Goal: Find specific page/section

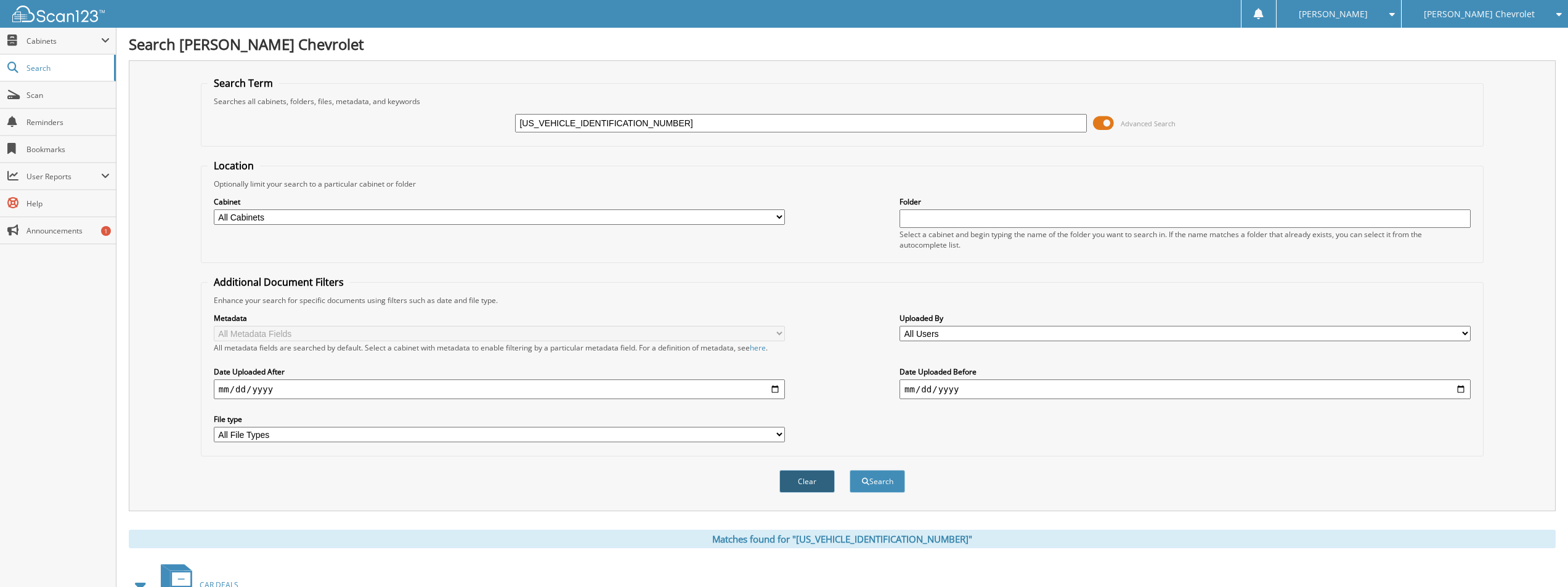
click at [815, 483] on button "Clear" at bounding box center [807, 481] width 55 height 23
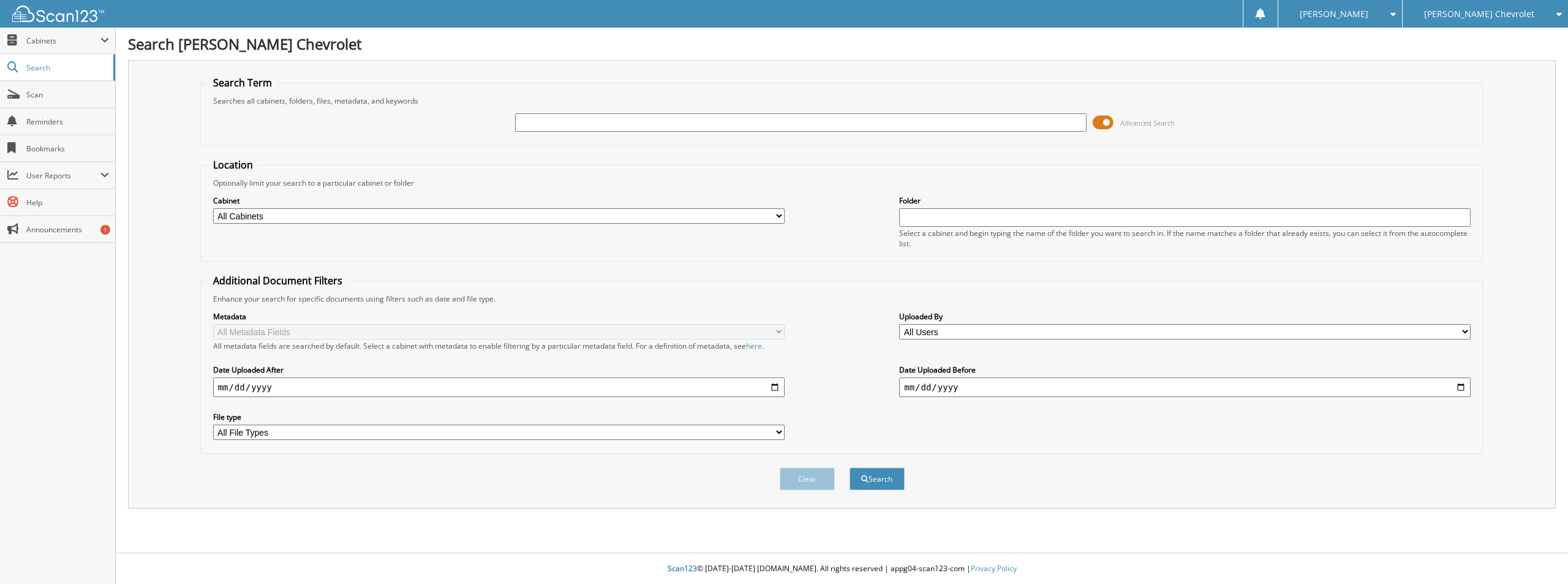
paste input "[US_VEHICLE_IDENTIFICATION_NUMBER]"
type input "[US_VEHICLE_IDENTIFICATION_NUMBER]"
click at [849, 467] on button "Search" at bounding box center [876, 478] width 55 height 23
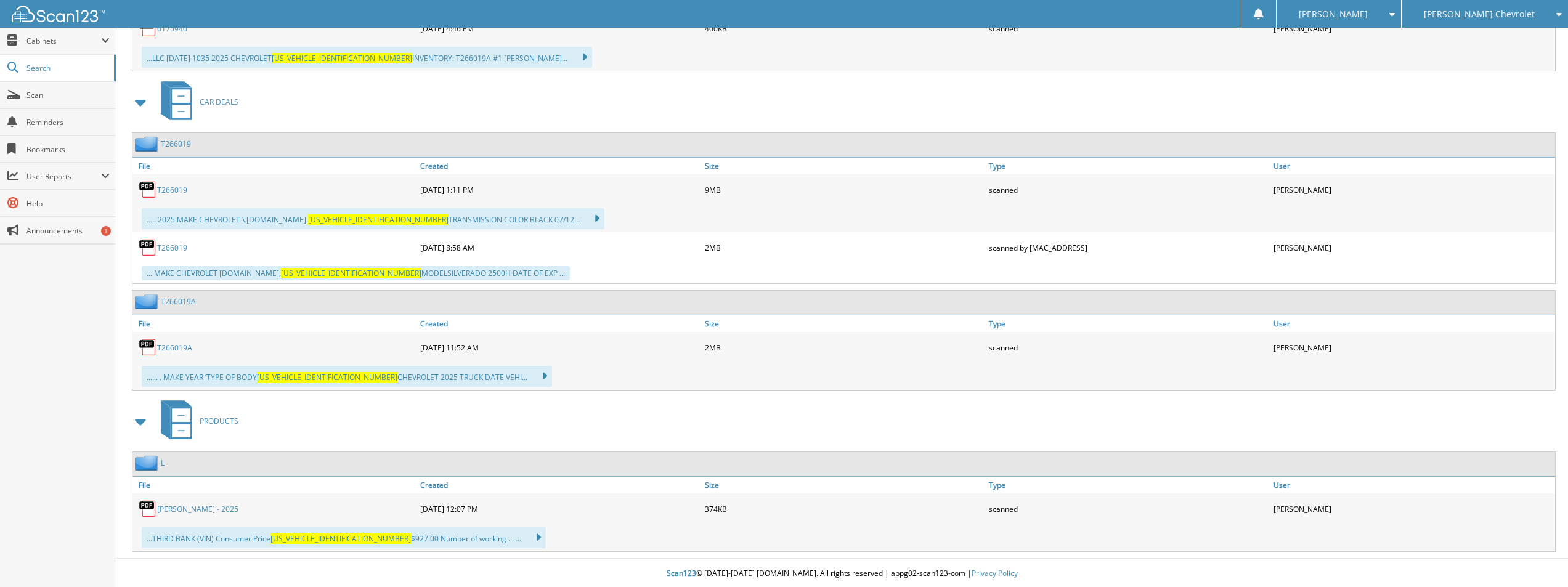
scroll to position [753, 0]
click at [181, 508] on link "LOY - 2025" at bounding box center [197, 507] width 81 height 11
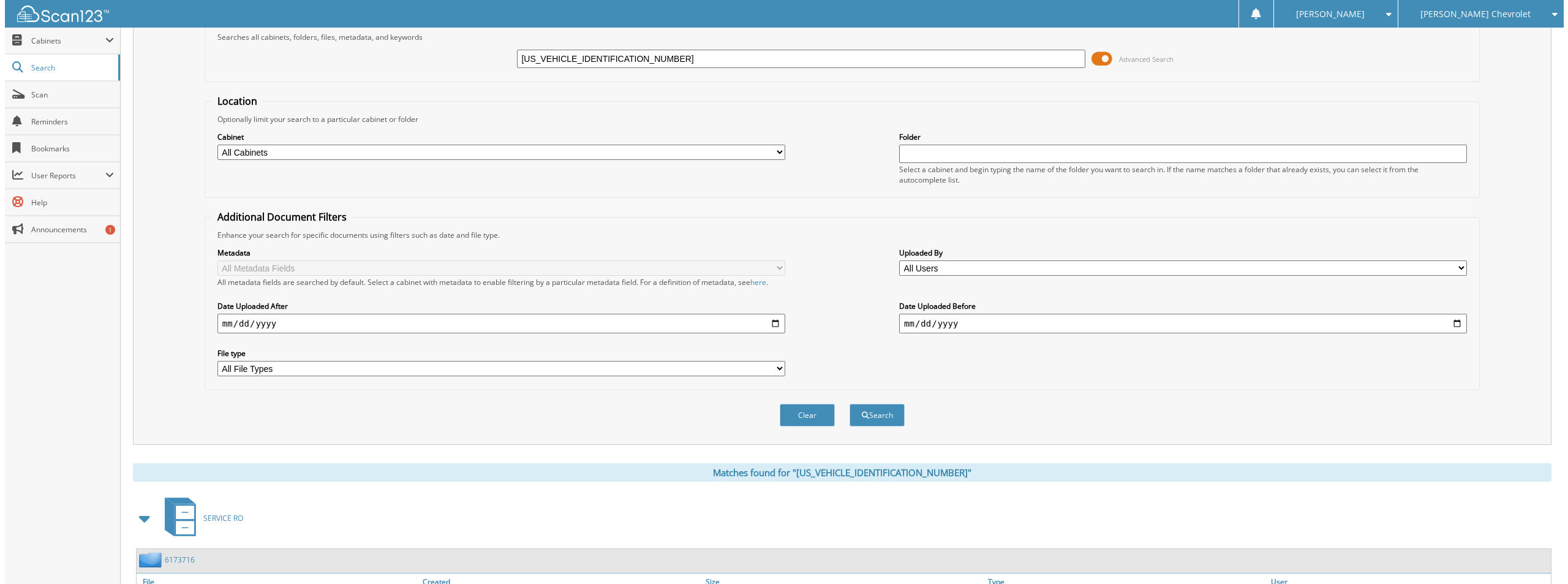
scroll to position [0, 0]
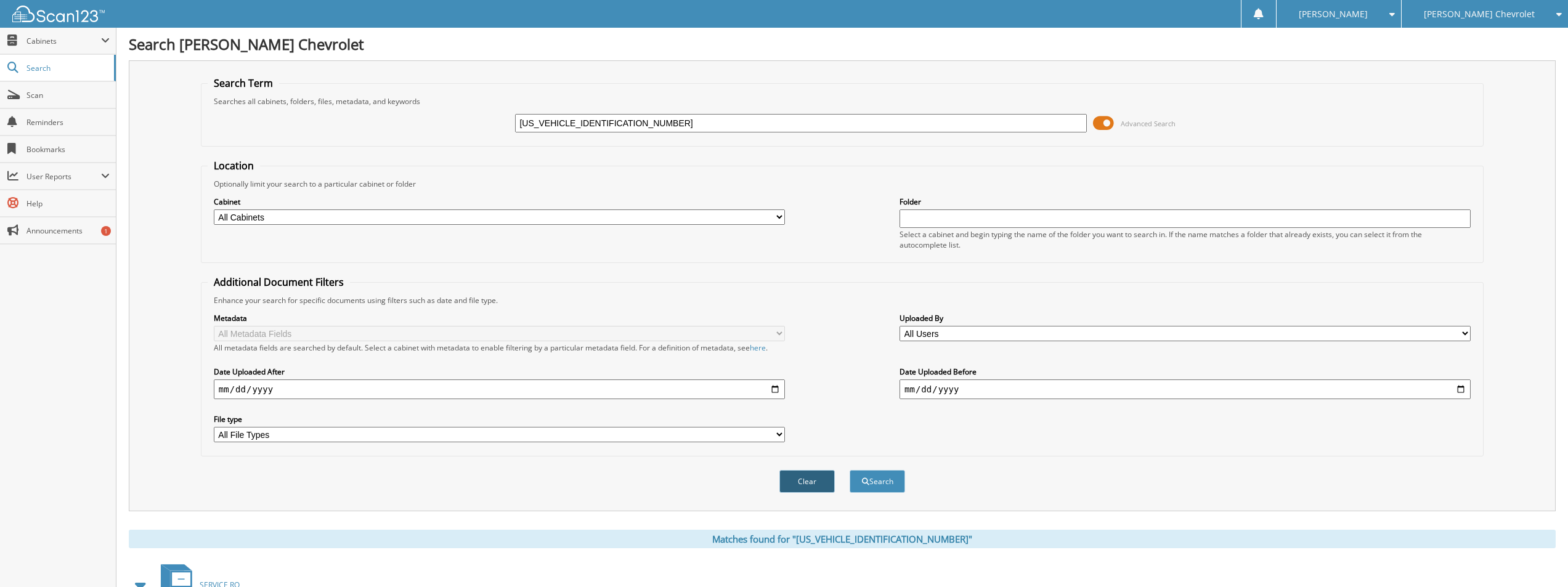
click at [816, 482] on button "Clear" at bounding box center [807, 481] width 55 height 23
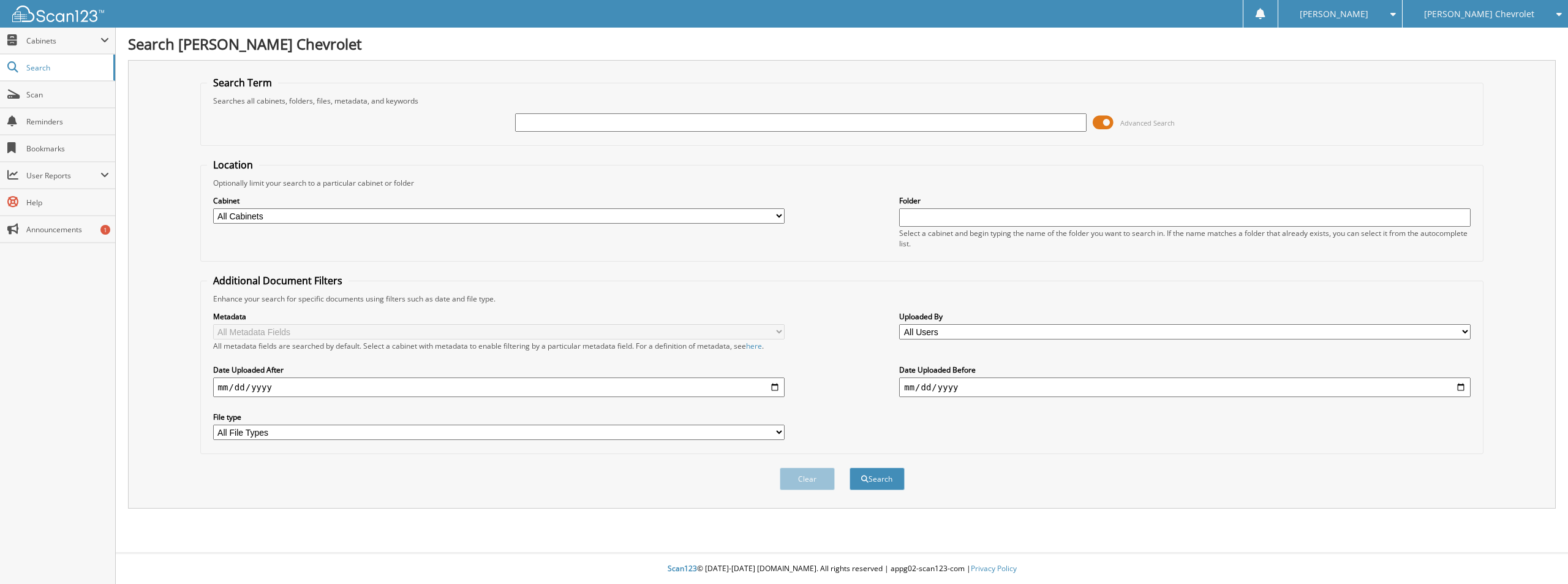
paste input "1GNSCCKC2JR298807"
type input "1GNSCCKC2JR298807"
click at [873, 476] on button "Search" at bounding box center [876, 478] width 55 height 23
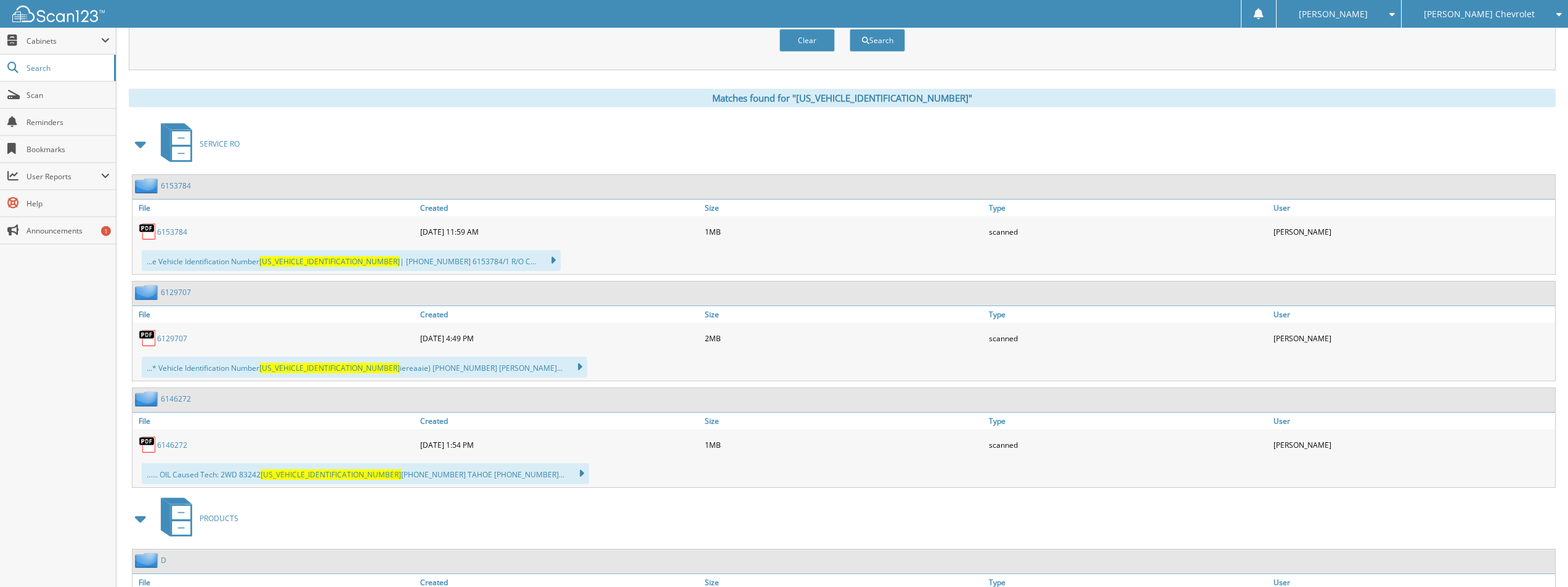
scroll to position [540, 0]
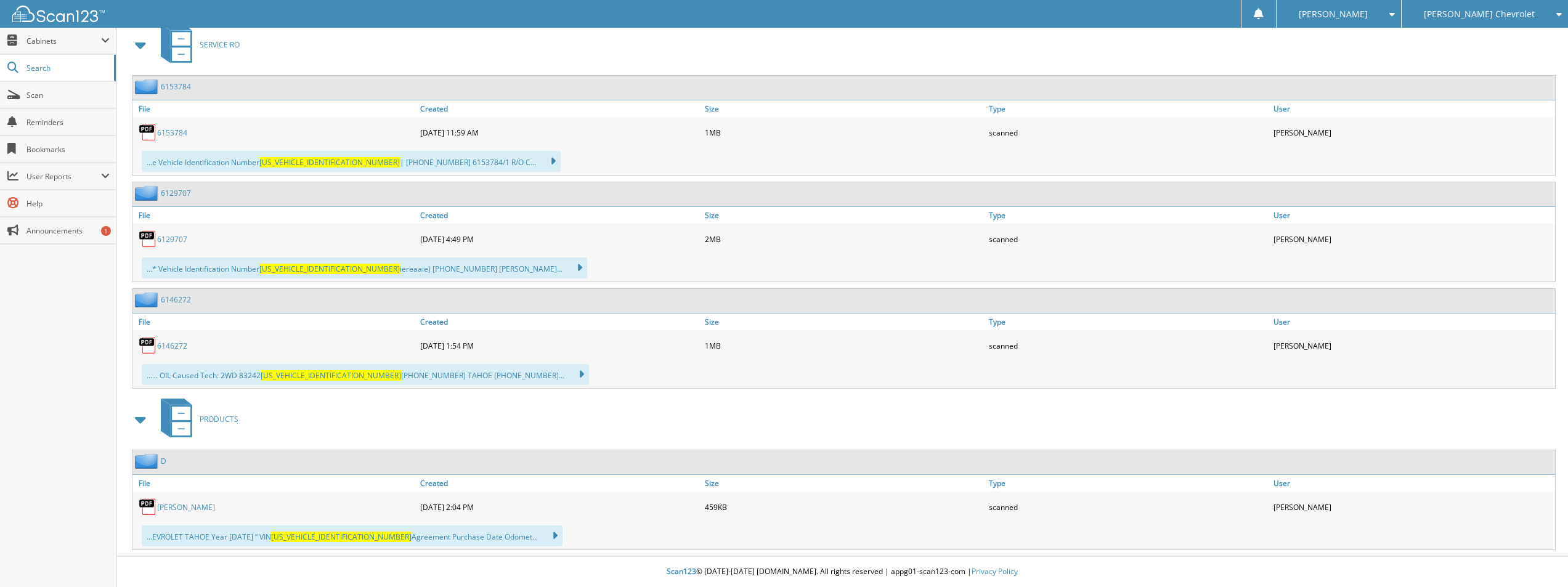
click at [180, 510] on link "[PERSON_NAME]" at bounding box center [186, 507] width 58 height 11
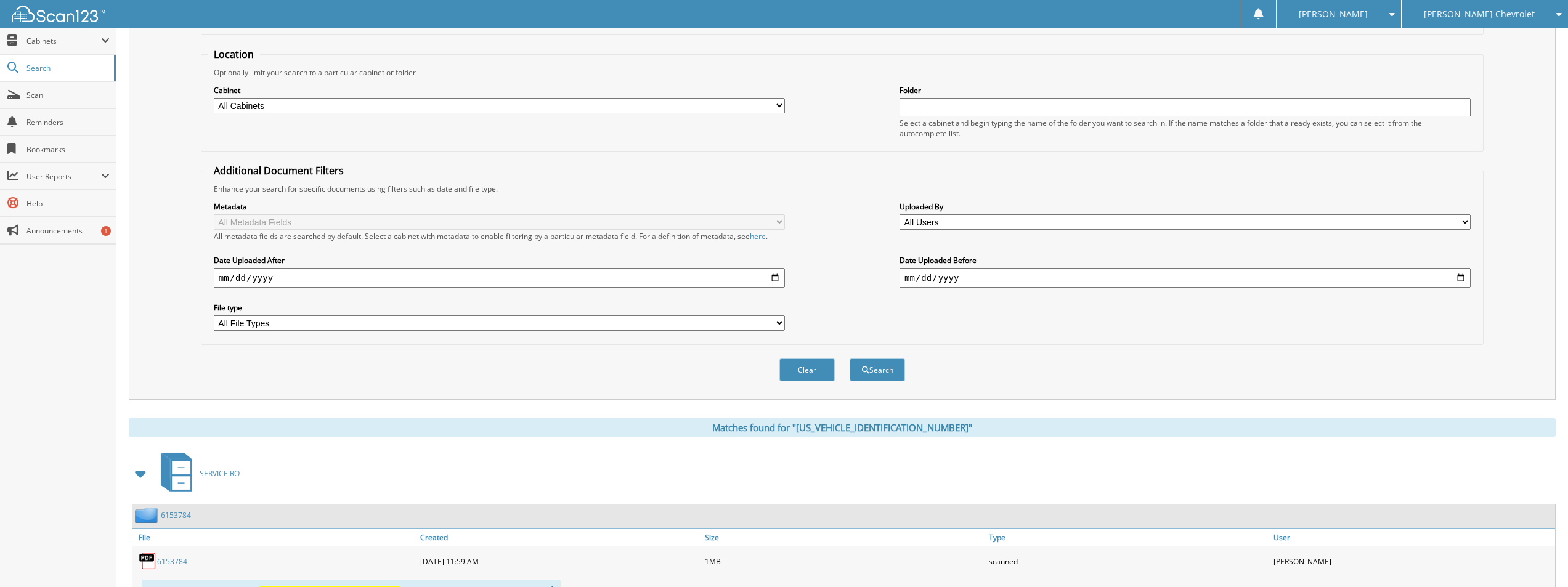
scroll to position [110, 0]
